Goal: Task Accomplishment & Management: Use online tool/utility

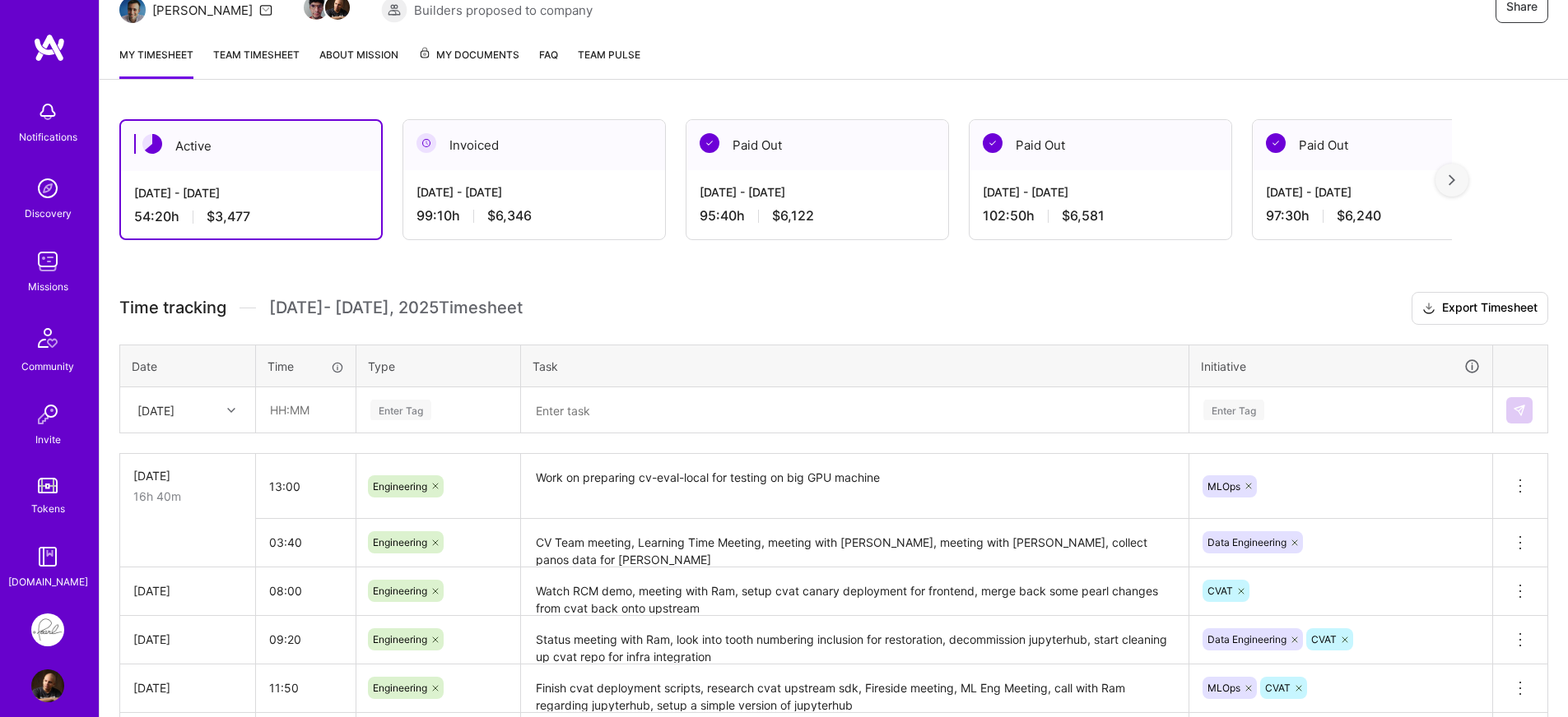
scroll to position [211, 0]
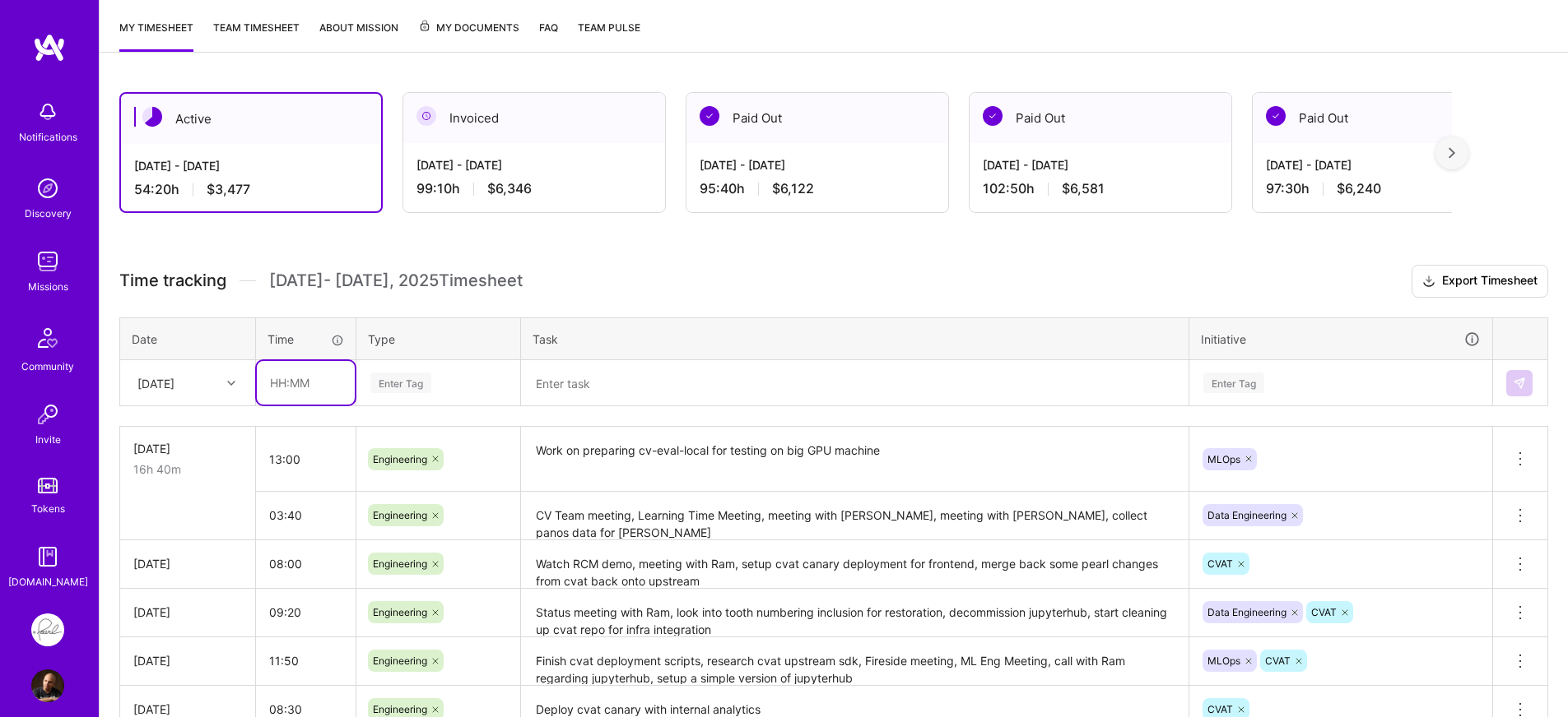
click at [340, 384] on input "text" at bounding box center [306, 383] width 98 height 44
type input "02:00"
click at [475, 382] on div "Enter Tag" at bounding box center [438, 383] width 139 height 21
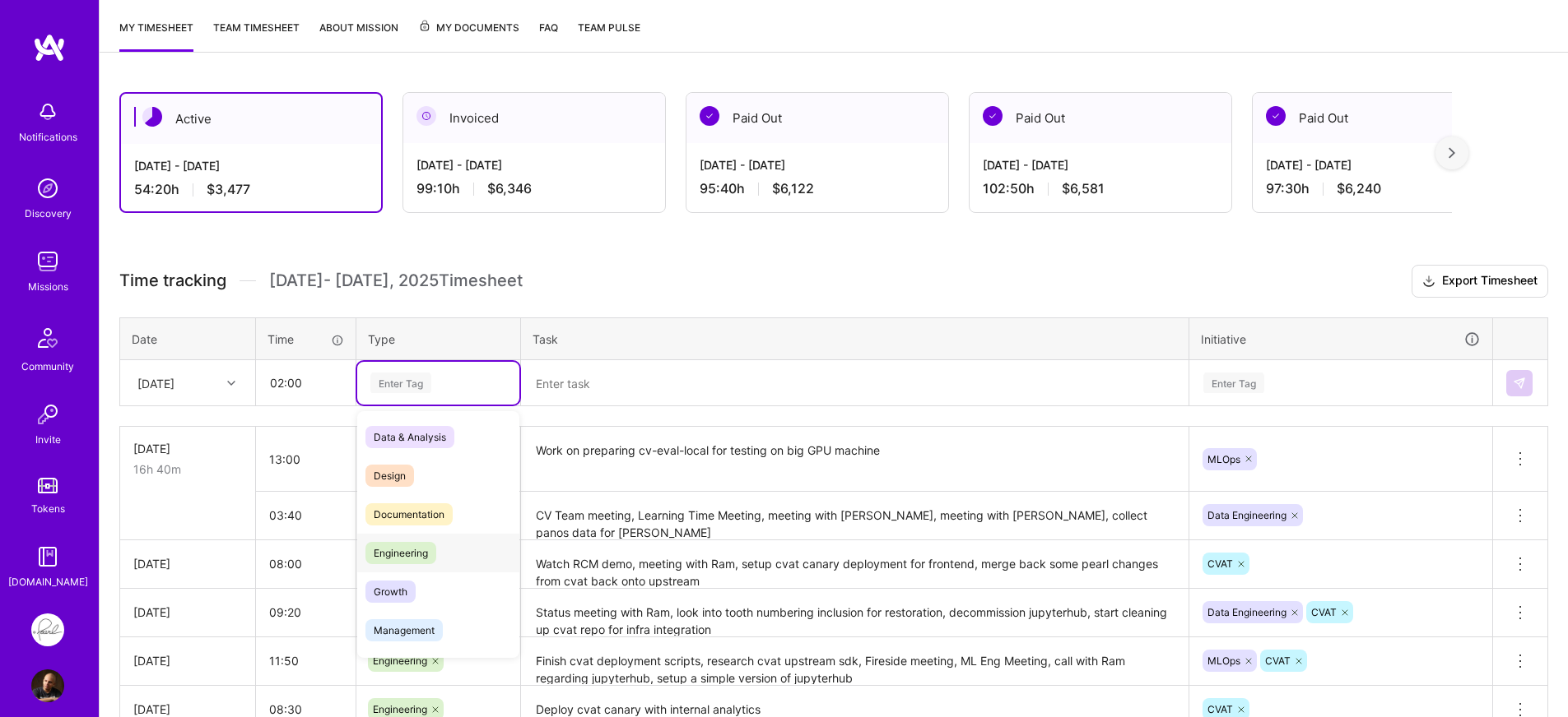
click at [413, 551] on span "Engineering" at bounding box center [400, 552] width 71 height 22
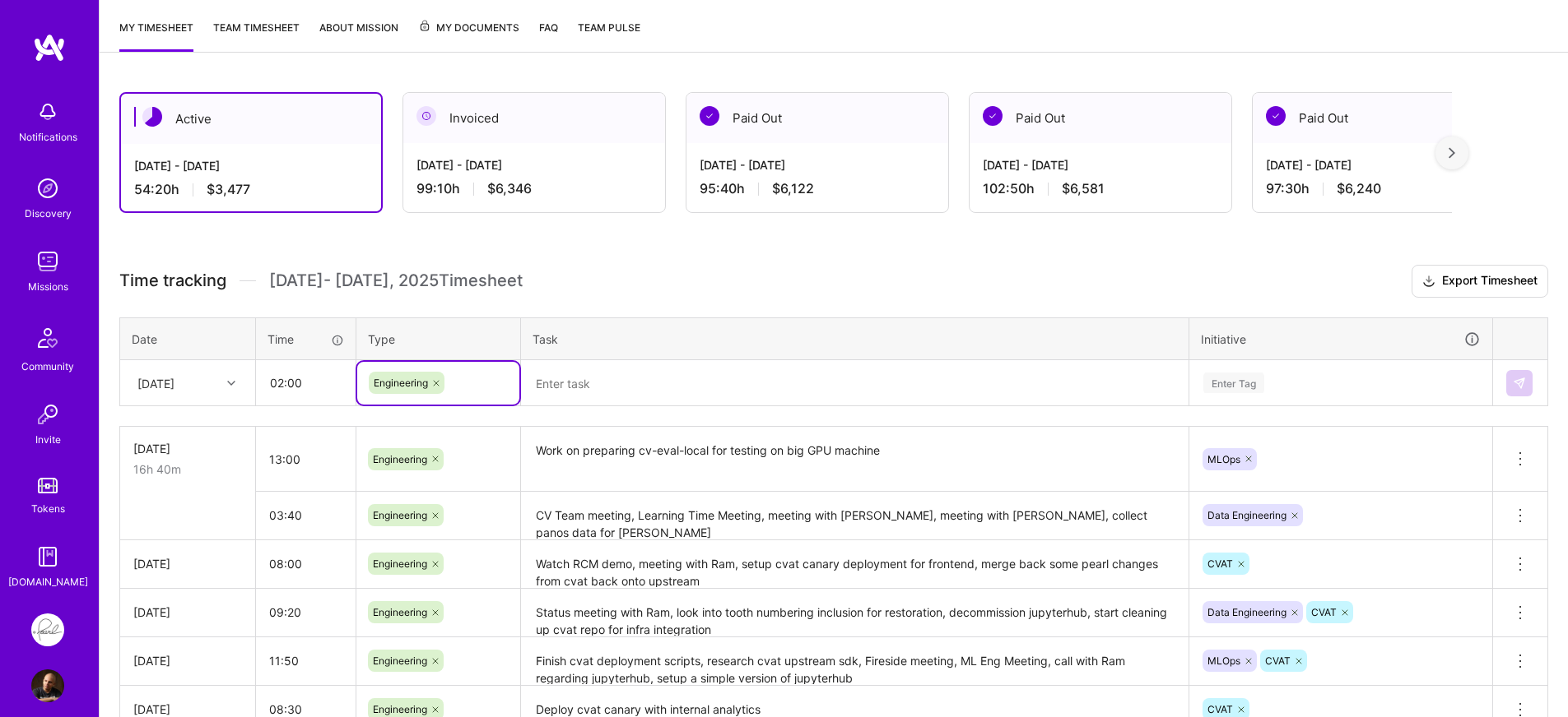
click at [718, 403] on textarea at bounding box center [855, 382] width 664 height 43
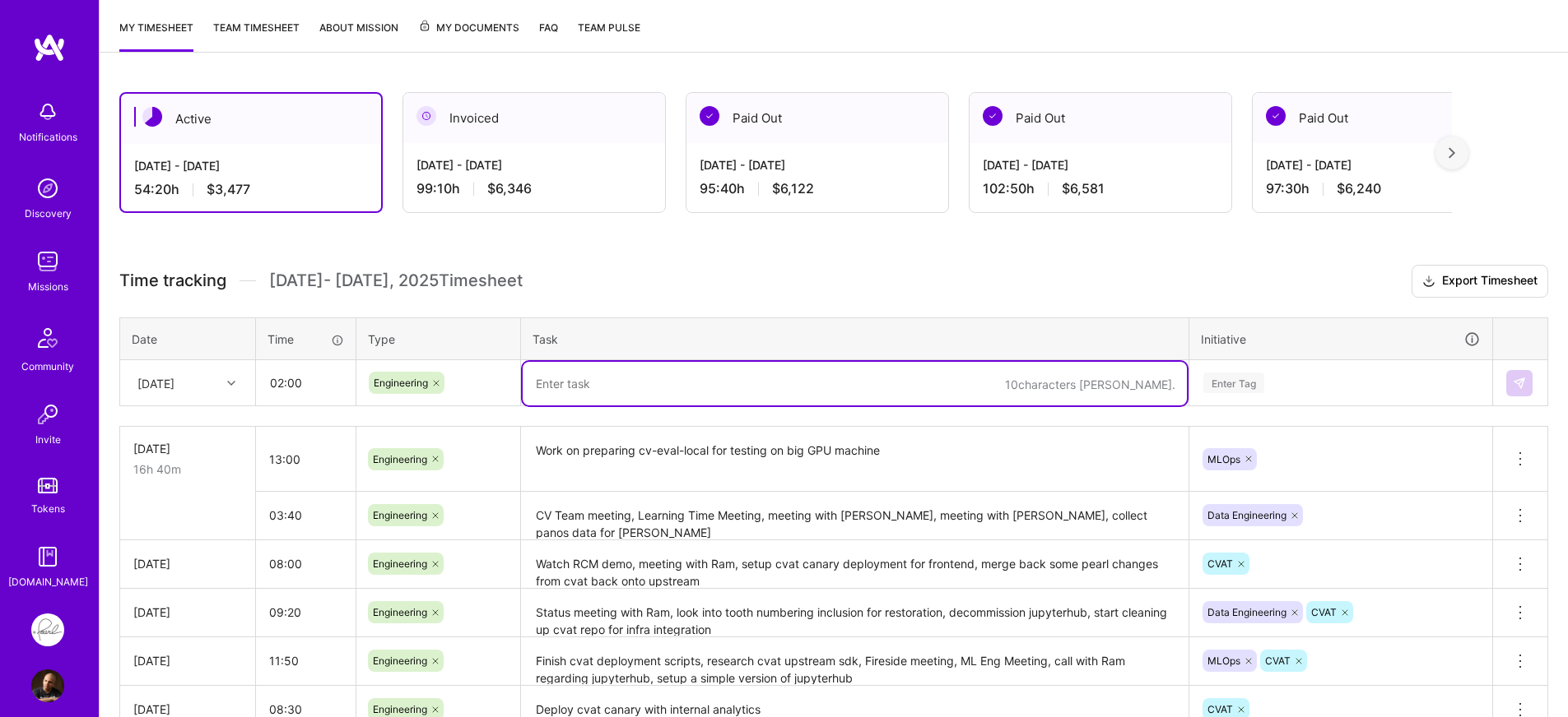
click at [671, 450] on textarea "Work on preparing cv-eval-local for testing on big GPU machine" at bounding box center [855, 459] width 664 height 62
click at [649, 369] on textarea at bounding box center [855, 383] width 664 height 44
paste textarea "Work on preparing cv-eval-local for testing on big GPU machine"
click at [545, 389] on textarea "Work on preparing cv-eval-local for testing on big GPU machine" at bounding box center [855, 383] width 664 height 44
click at [763, 405] on textarea "Continue work on preparing cv-eval-local for testing on big GPU machine" at bounding box center [855, 383] width 664 height 44
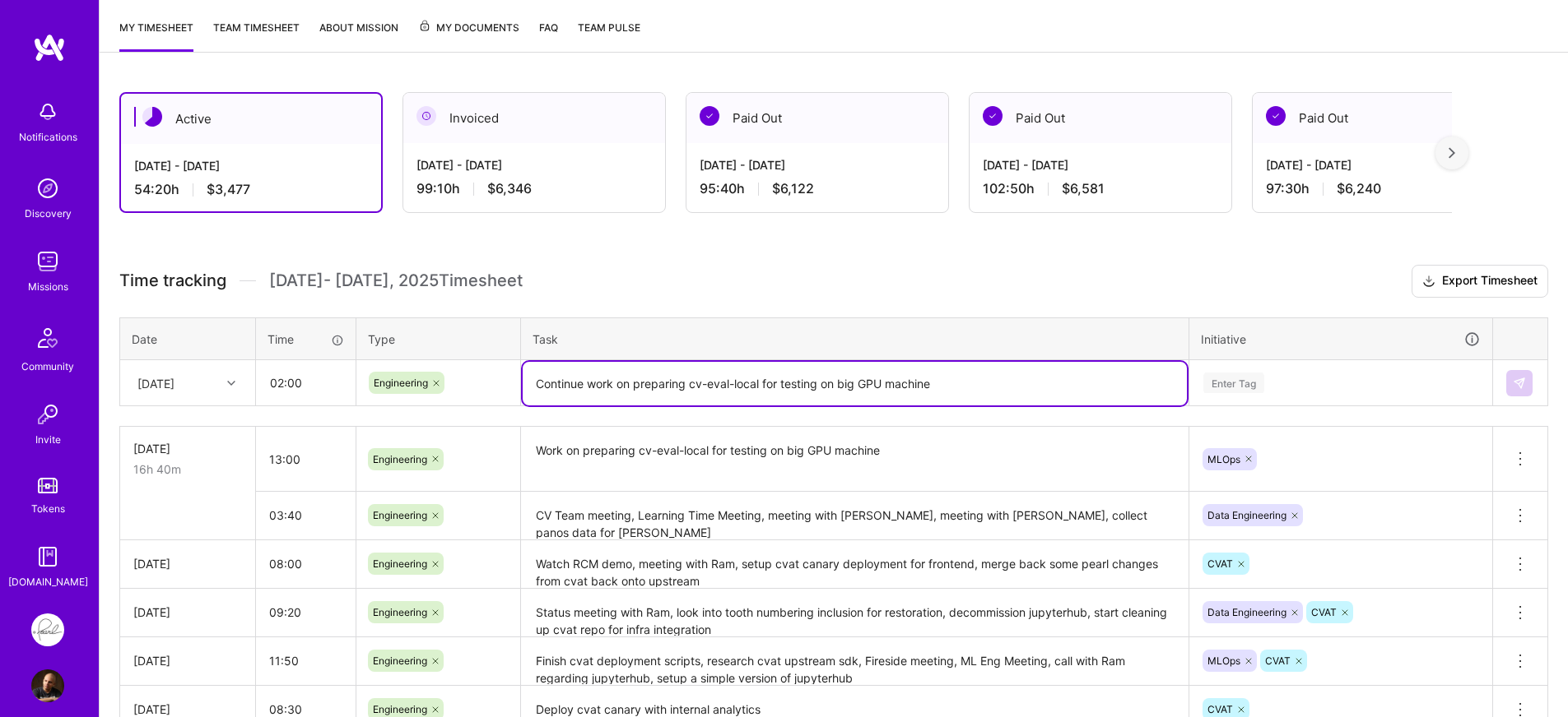
type textarea "Continue work on preparing cv-eval-local for testing on big GPU machine"
click at [933, 414] on div "Time tracking Sep 1 - Sep 15 , 2025 Timesheet Export Timesheet Date Time Type T…" at bounding box center [833, 522] width 1429 height 514
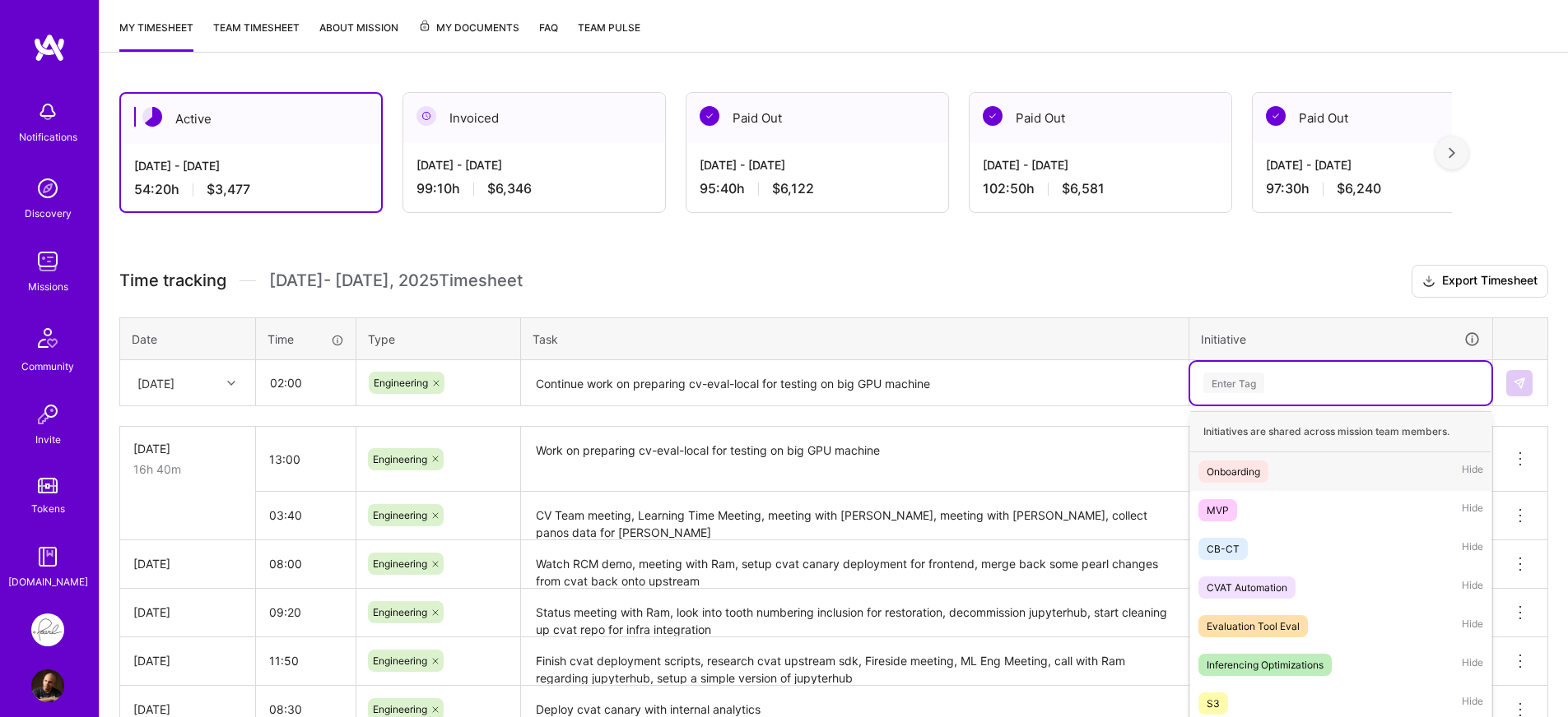
click at [1305, 390] on div "option Onboarding focused, 1 of 22. 22 results available. Use Up and Down to ch…" at bounding box center [1341, 382] width 302 height 43
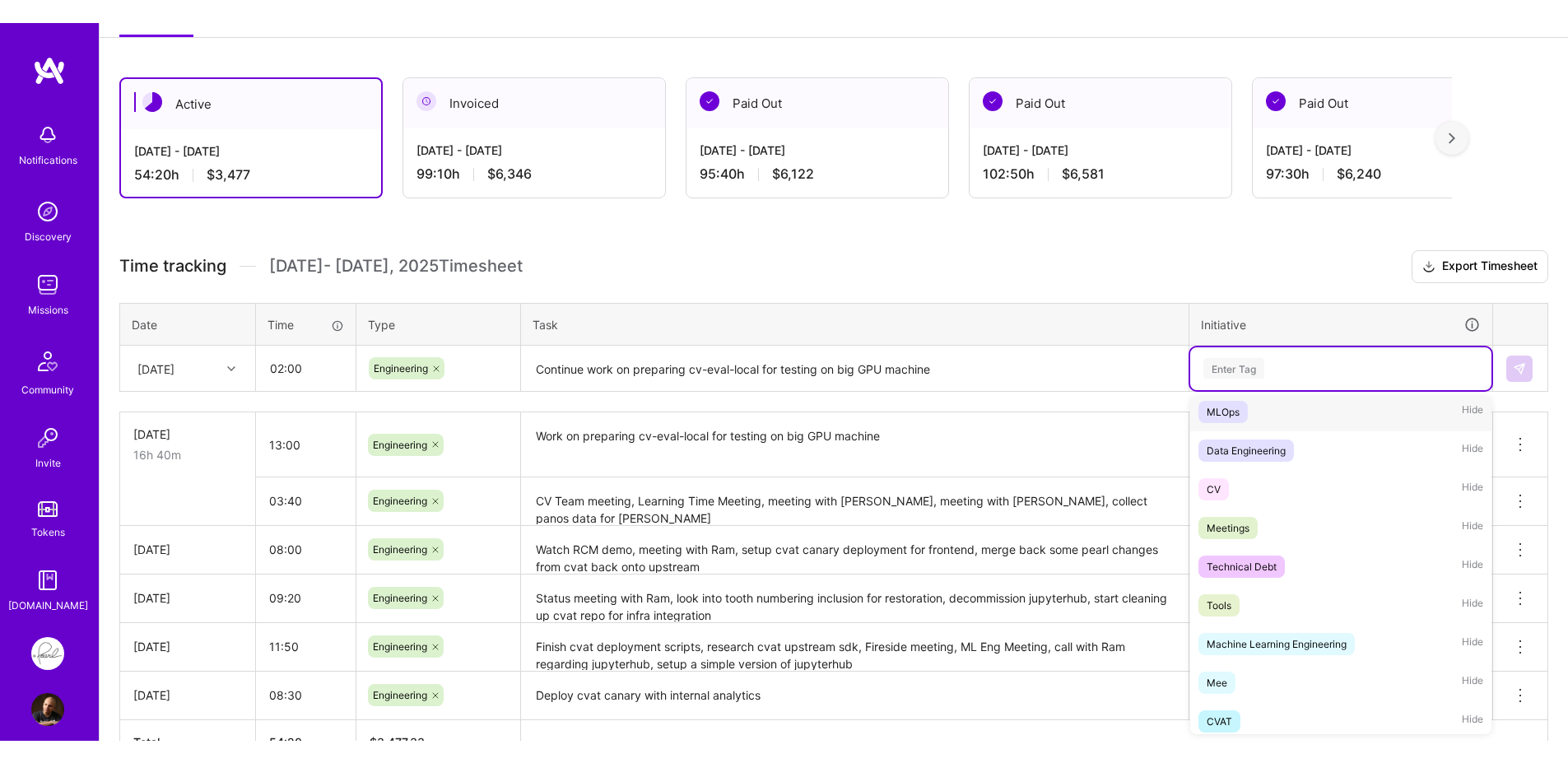
scroll to position [283, 0]
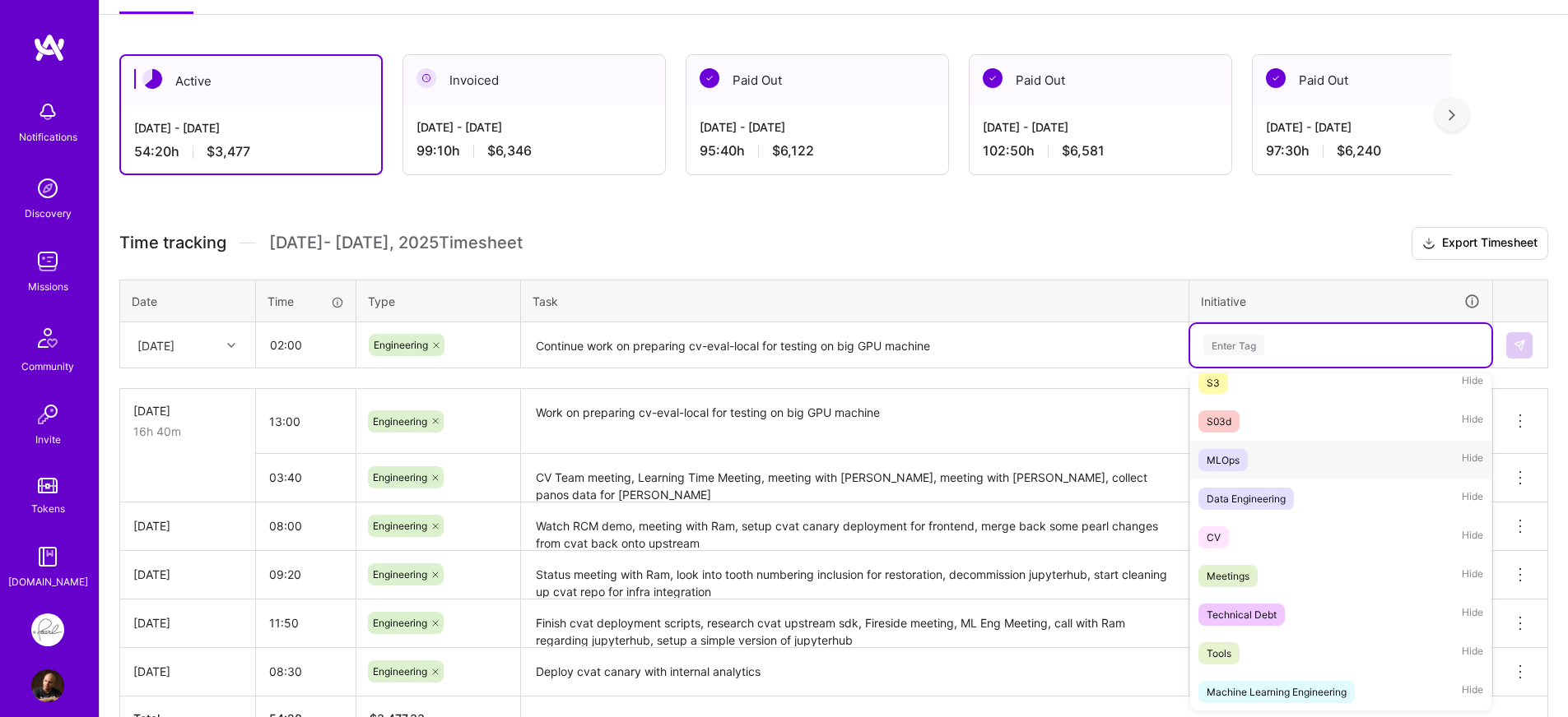
click at [1244, 474] on div "MLOps Hide" at bounding box center [1341, 460] width 302 height 38
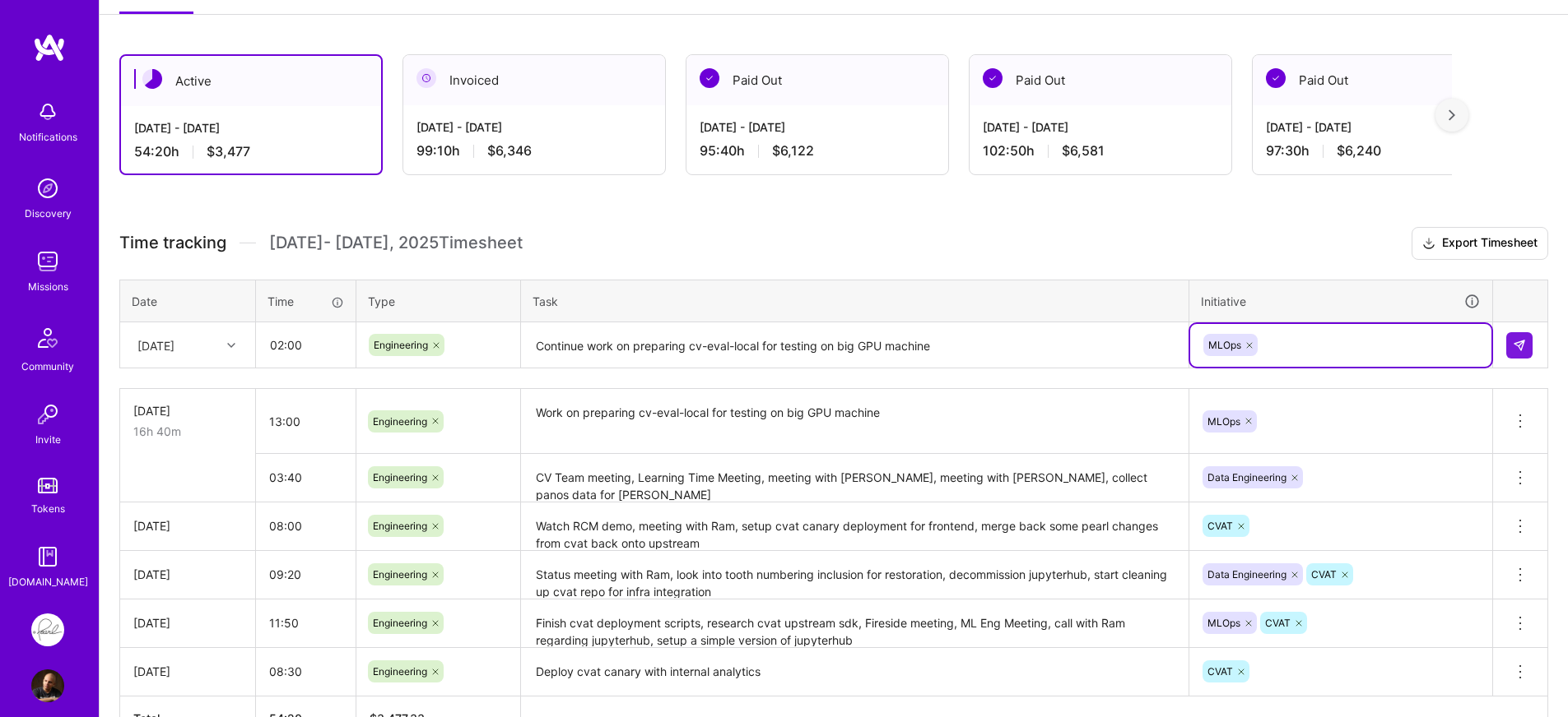
click at [1330, 262] on div "Time tracking Sep 1 - Sep 15 , 2025 Timesheet Export Timesheet Date Time Type T…" at bounding box center [833, 484] width 1429 height 514
click at [1513, 352] on button at bounding box center [1519, 345] width 26 height 26
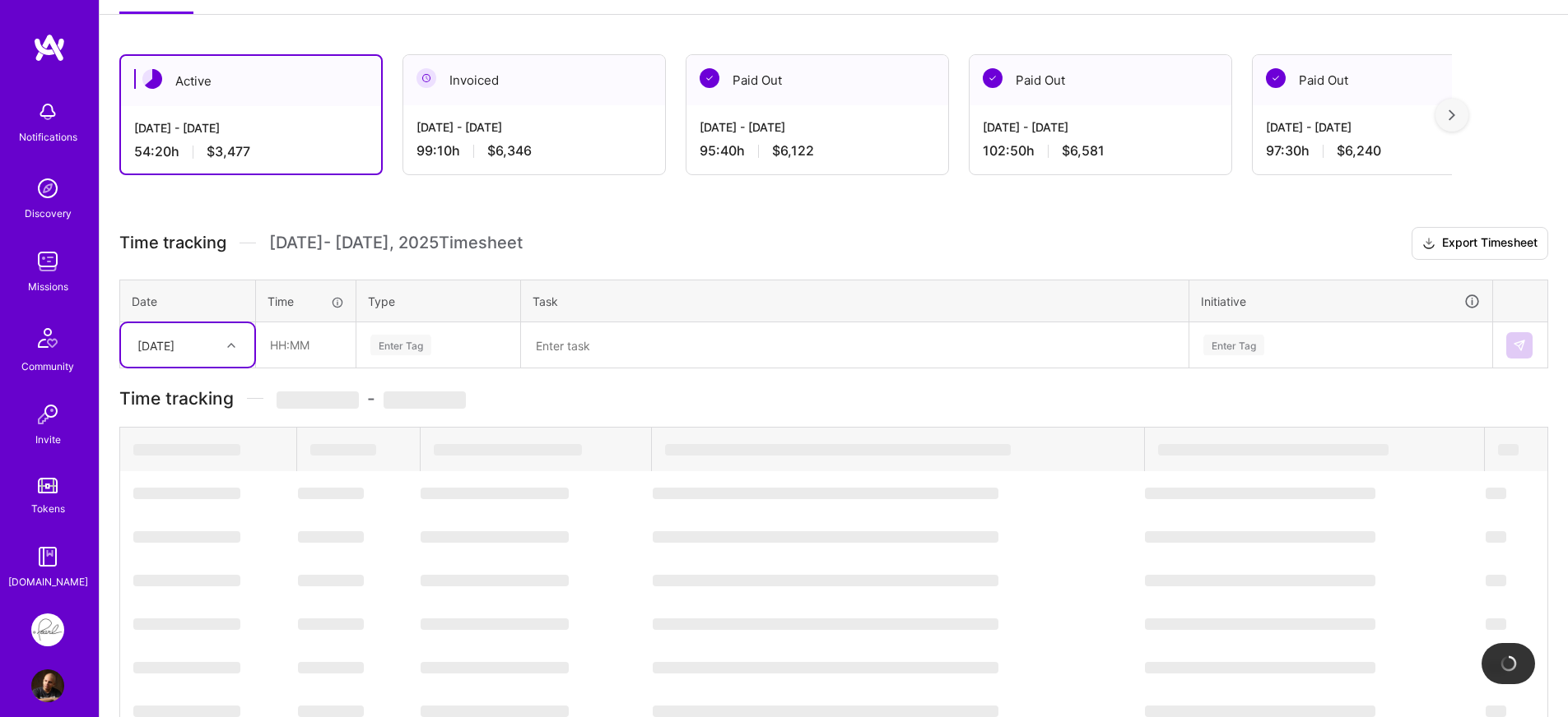
click at [596, 241] on h3 "Time tracking Sep 1 - Sep 15 , 2025 Timesheet Export Timesheet" at bounding box center [833, 244] width 1429 height 33
